Goal: Submit feedback/report problem

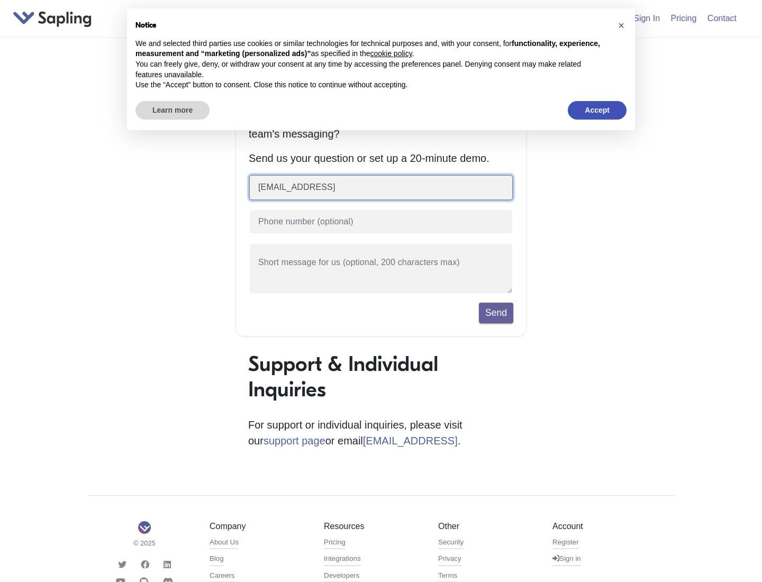
type input "[EMAIL_ADDRESS]"
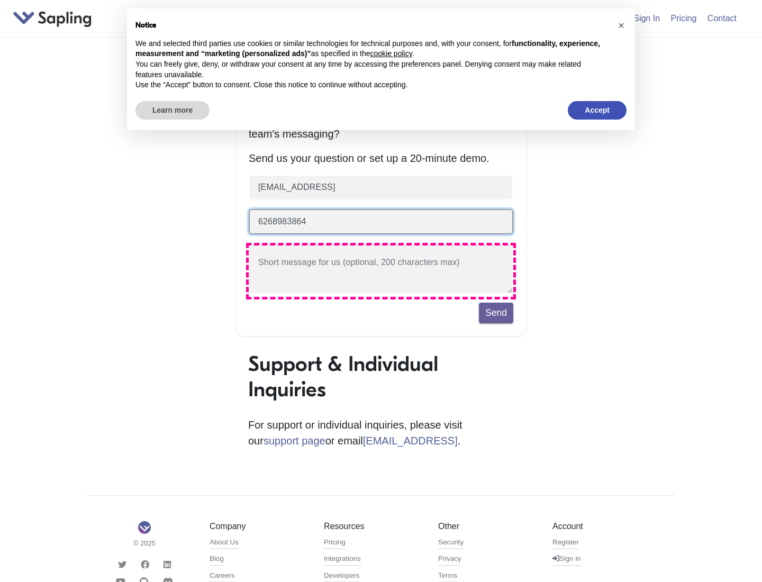
type input "6268983864"
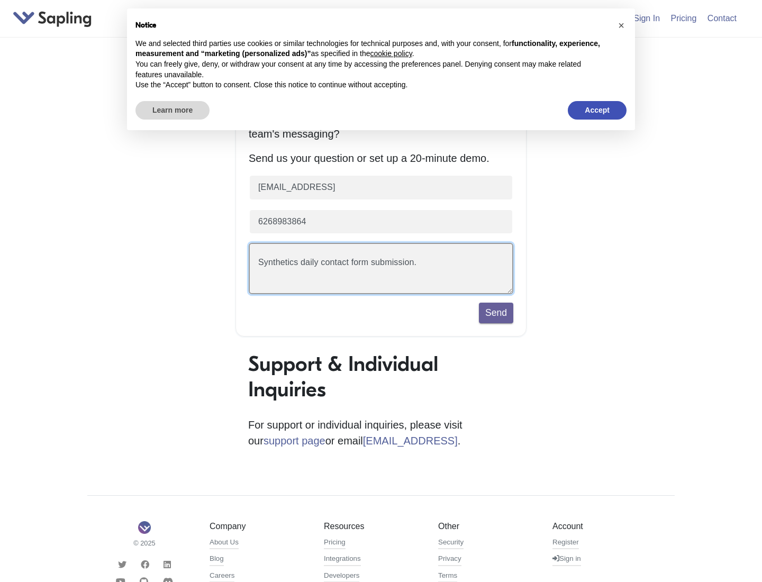
scroll to position [24, 0]
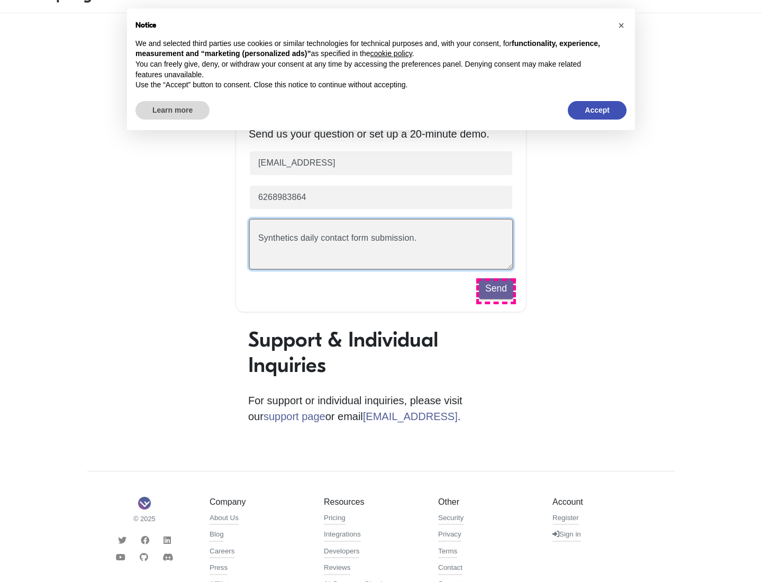
type textarea "Synthetics daily contact form submission."
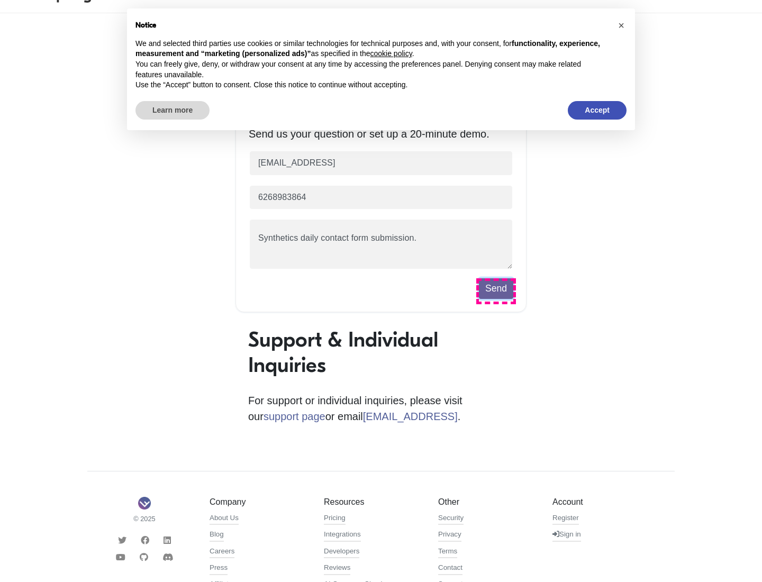
click at [496, 291] on button "Send" at bounding box center [496, 288] width 34 height 20
